Goal: Entertainment & Leisure: Consume media (video, audio)

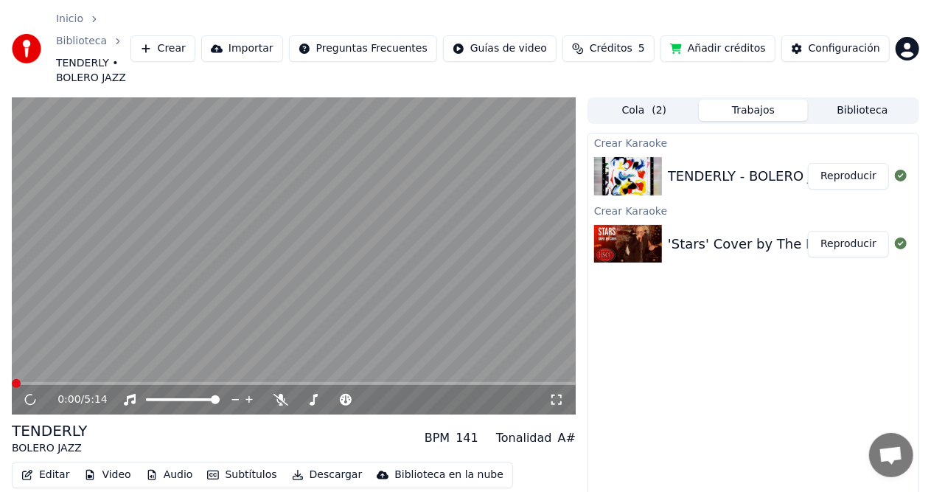
click at [128, 97] on video at bounding box center [294, 255] width 564 height 317
click at [873, 163] on button "Reproducir" at bounding box center [848, 176] width 81 height 27
click at [850, 163] on button "Reproducir" at bounding box center [848, 176] width 81 height 27
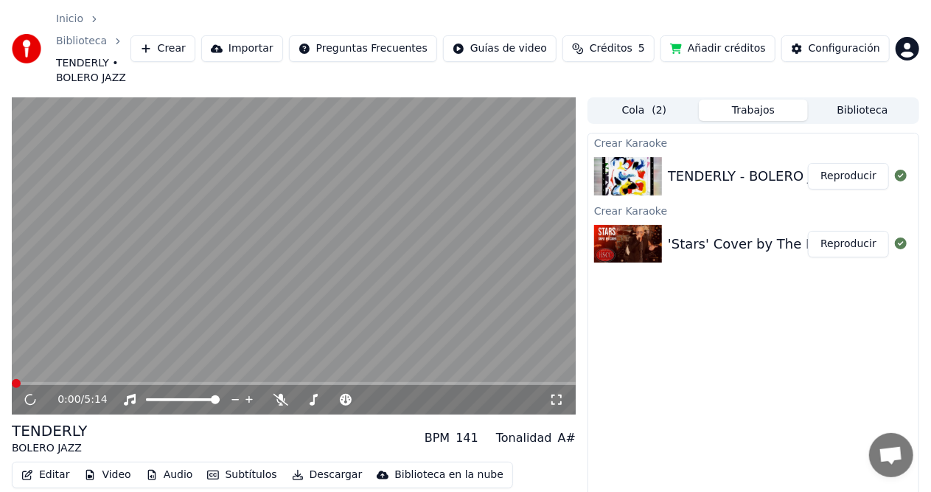
click at [850, 163] on button "Reproducir" at bounding box center [848, 176] width 81 height 27
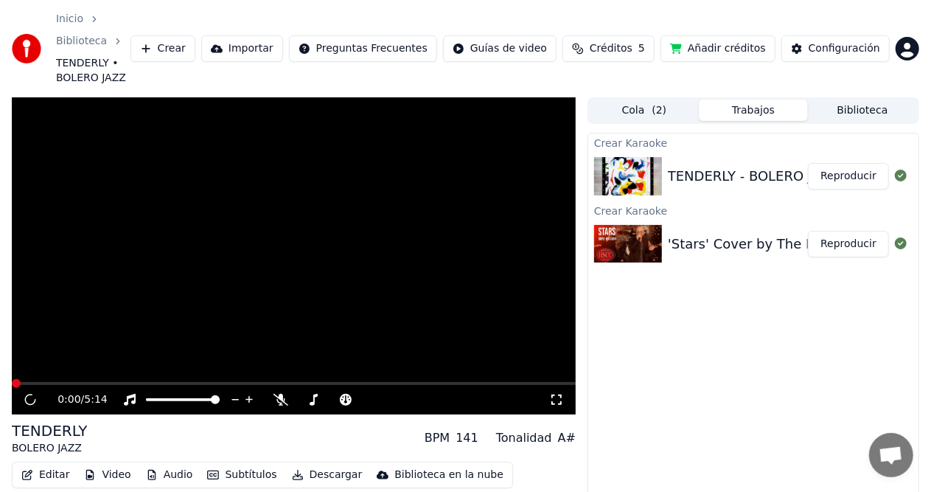
click at [845, 100] on button "Biblioteca" at bounding box center [862, 110] width 109 height 21
click at [855, 150] on html "Inicio Biblioteca TENDERLY • BOLERO JAZZ Crear Importar Preguntas Frecuentes Gu…" at bounding box center [465, 246] width 931 height 492
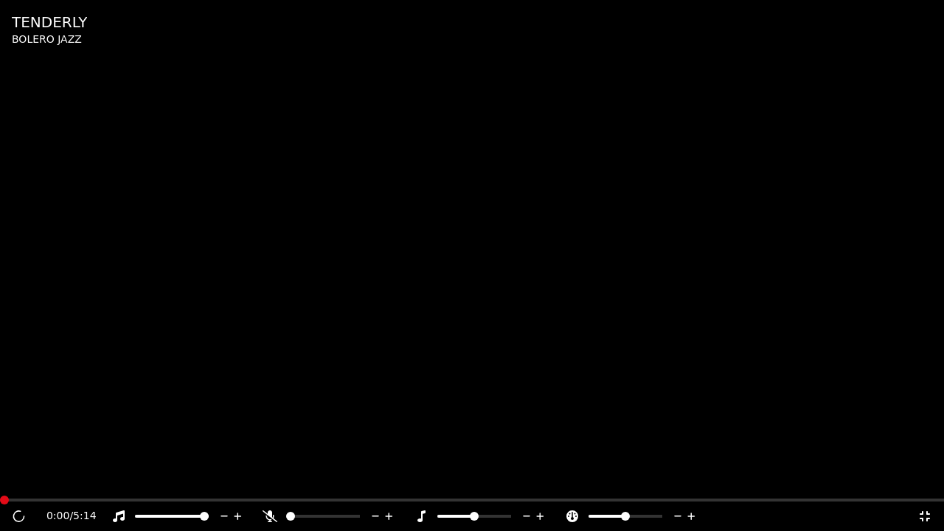
click at [414, 459] on video at bounding box center [472, 265] width 944 height 531
